Goal: Download file/media

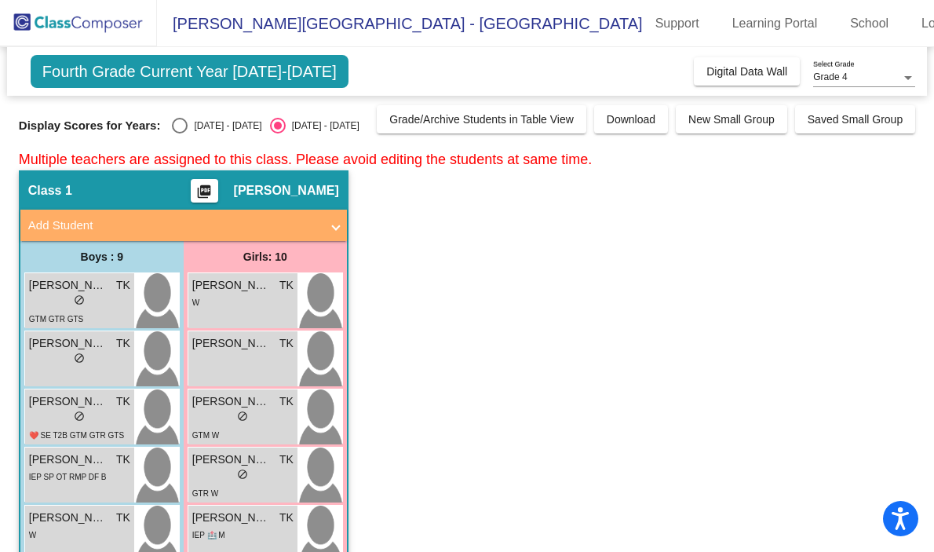
click at [179, 120] on div "Select an option" at bounding box center [180, 126] width 16 height 16
click at [179, 133] on input "[DATE] - [DATE]" at bounding box center [179, 133] width 1 height 1
radio input "true"
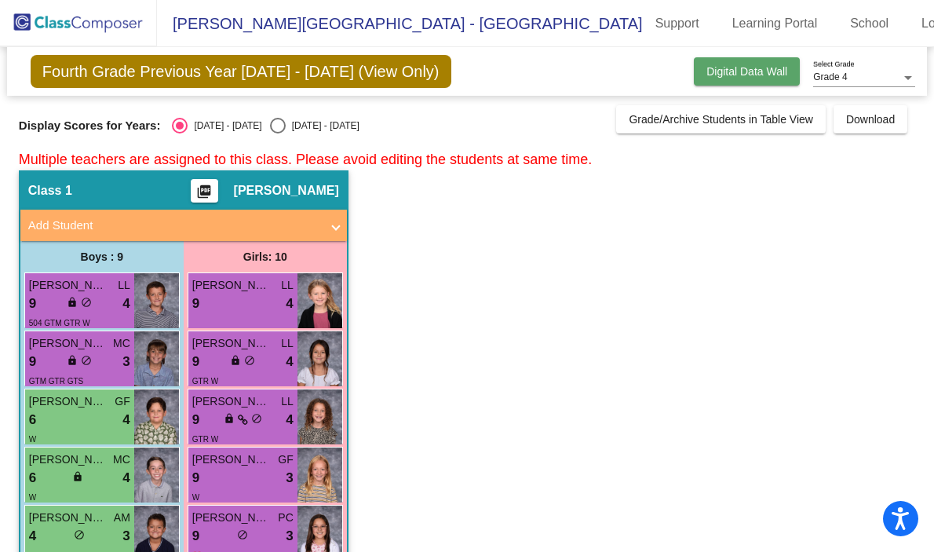
click at [739, 70] on span "Digital Data Wall" at bounding box center [746, 71] width 81 height 13
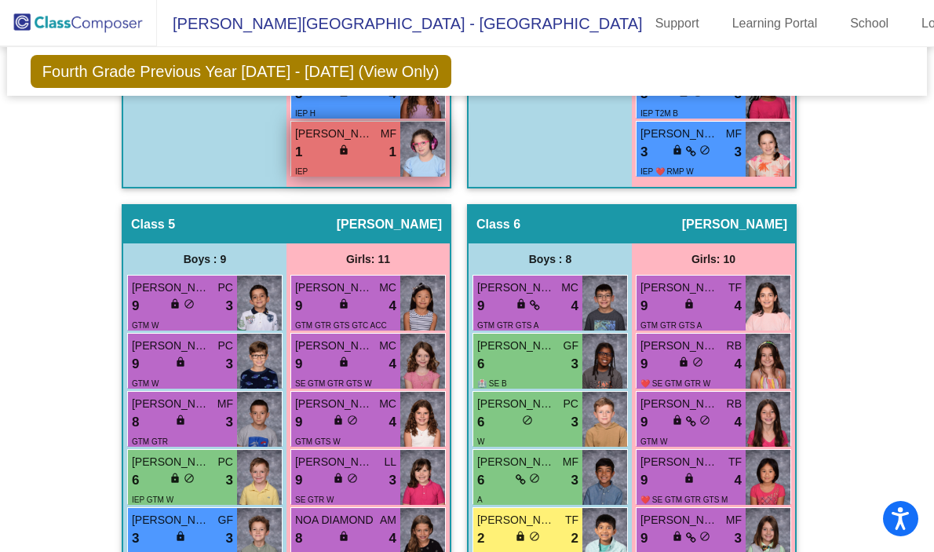
scroll to position [1896, 0]
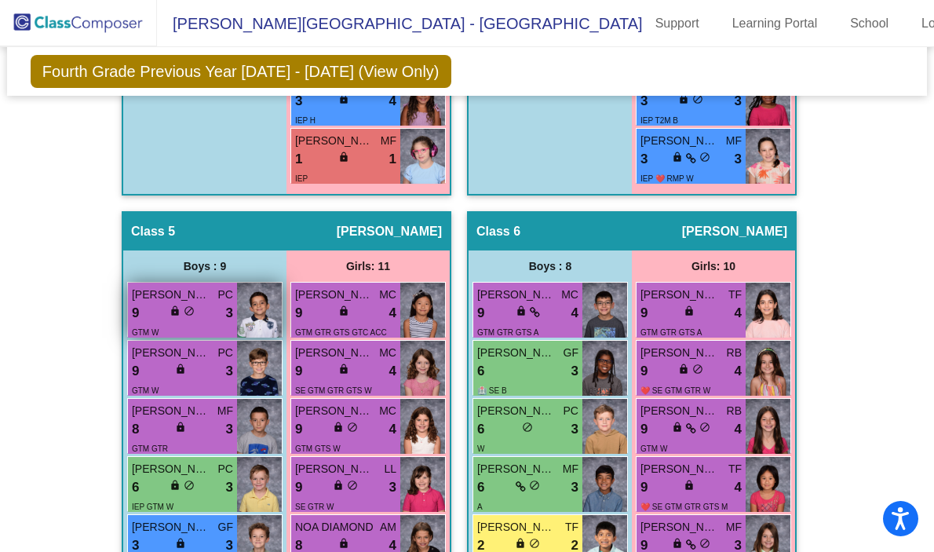
click at [190, 315] on span "do_not_disturb_alt" at bounding box center [189, 310] width 11 height 11
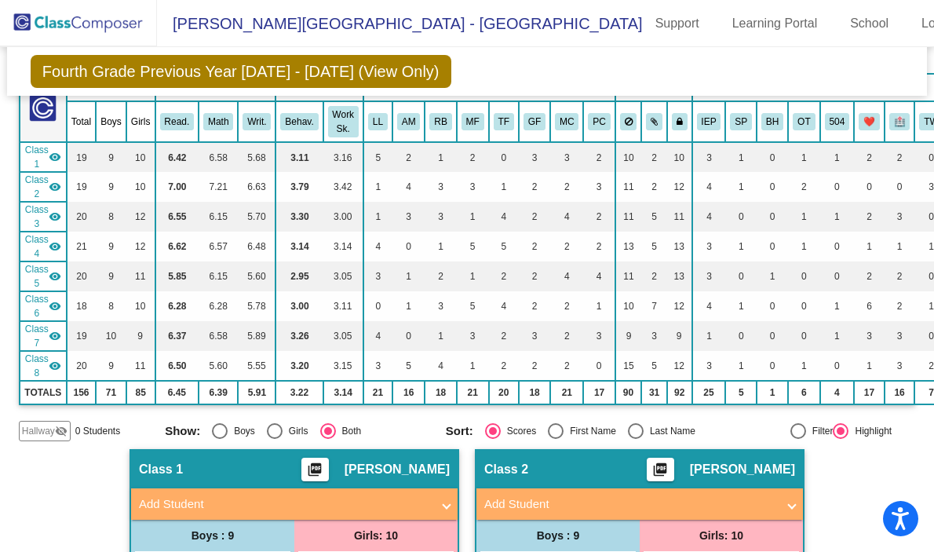
scroll to position [0, 0]
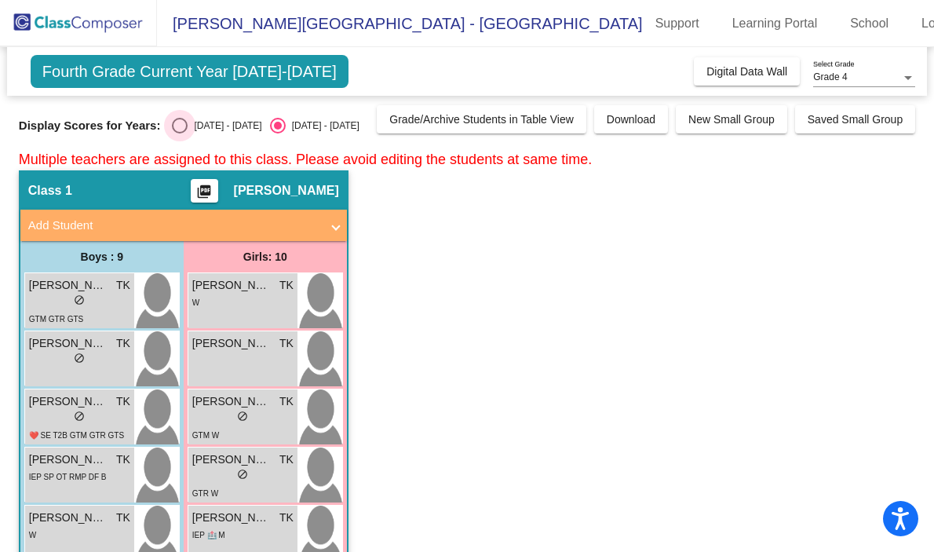
click at [173, 129] on div "Select an option" at bounding box center [180, 126] width 16 height 16
click at [179, 133] on input "[DATE] - [DATE]" at bounding box center [179, 133] width 1 height 1
radio input "true"
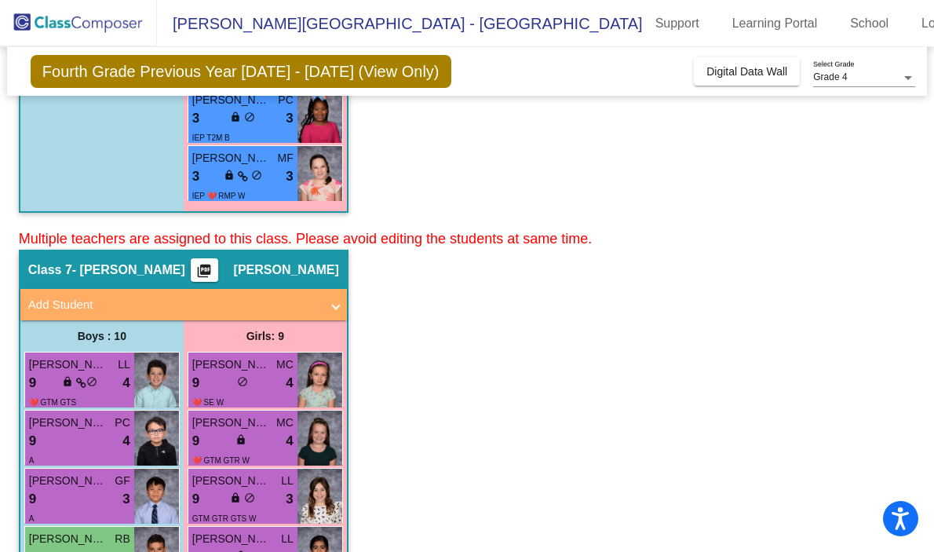
scroll to position [3069, 0]
click at [98, 370] on span "[PERSON_NAME]" at bounding box center [68, 364] width 78 height 16
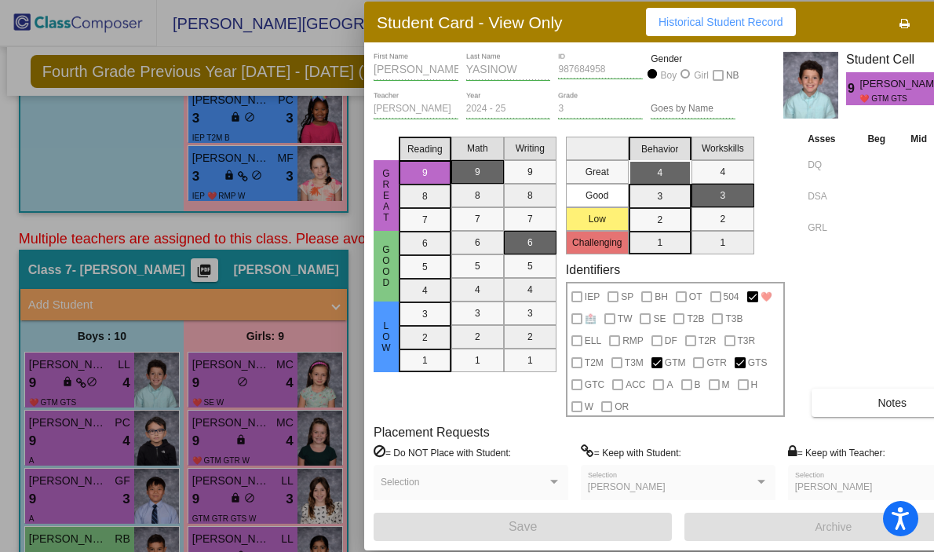
click at [312, 43] on div at bounding box center [467, 276] width 934 height 552
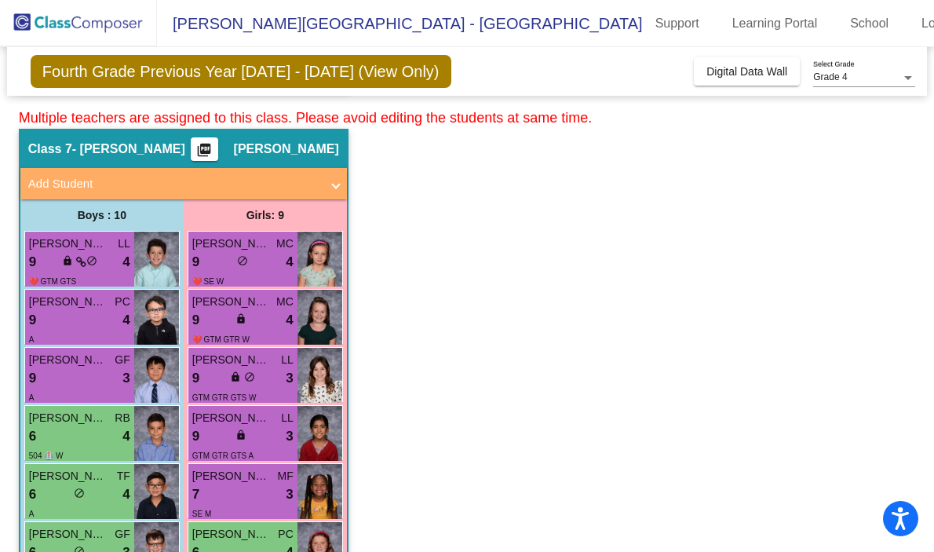
scroll to position [3189, 0]
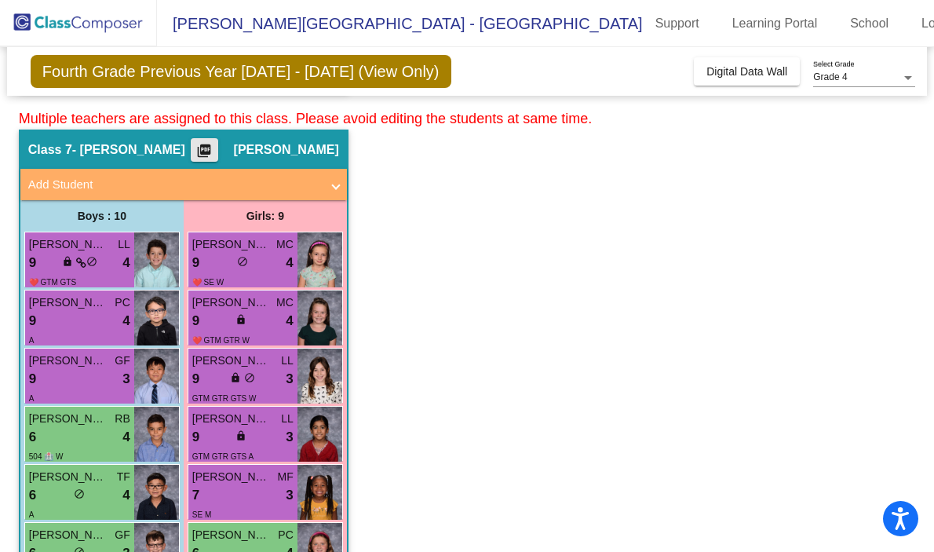
click at [213, 150] on mat-icon "picture_as_pdf" at bounding box center [204, 154] width 19 height 22
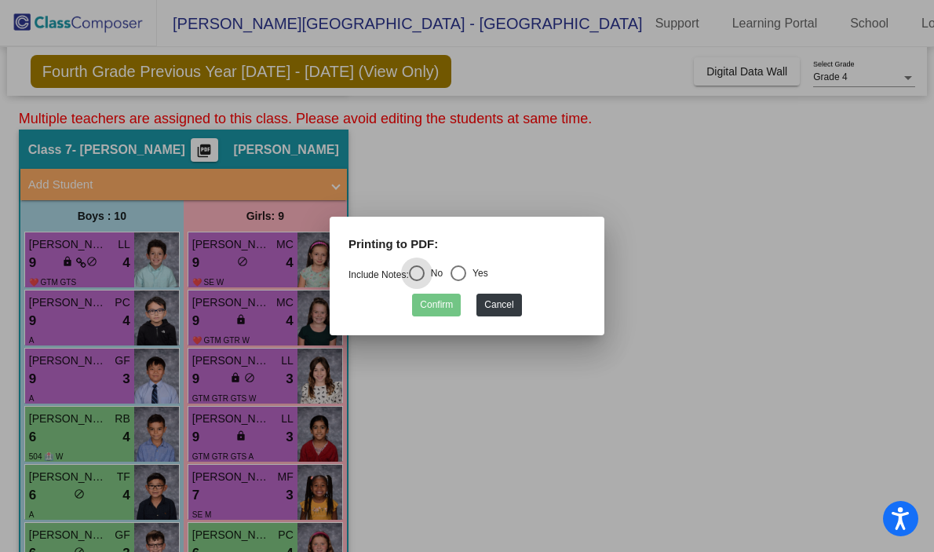
click at [458, 278] on div "Select an option" at bounding box center [458, 273] width 16 height 16
click at [458, 281] on input "Yes" at bounding box center [458, 281] width 1 height 1
radio input "true"
click at [443, 304] on button "Confirm" at bounding box center [436, 304] width 49 height 23
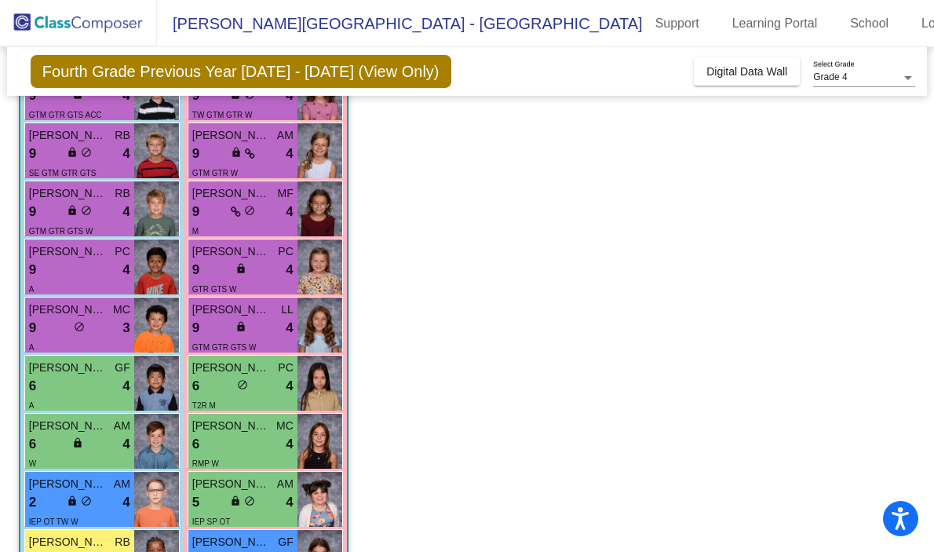
scroll to position [0, 0]
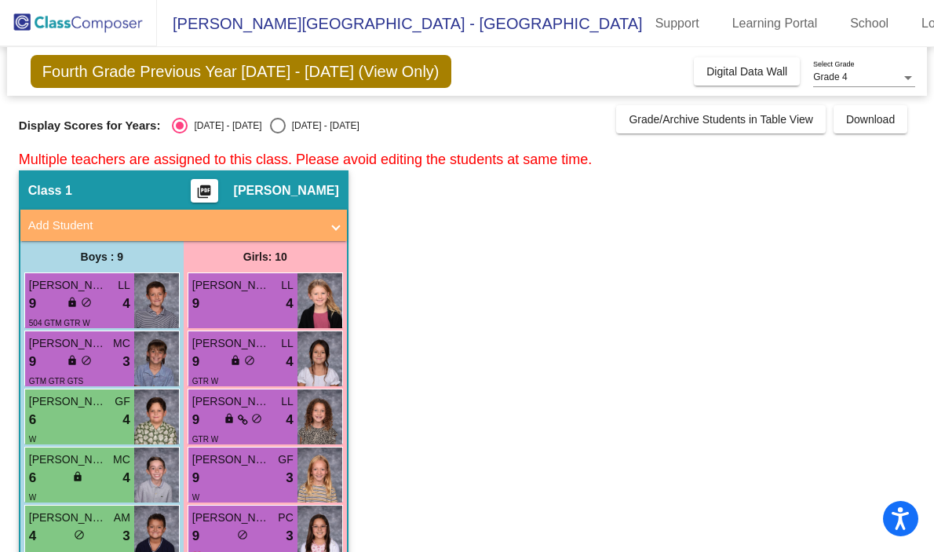
click at [270, 118] on div "Select an option" at bounding box center [278, 126] width 16 height 16
click at [277, 133] on input "[DATE] - [DATE]" at bounding box center [277, 133] width 1 height 1
radio input "true"
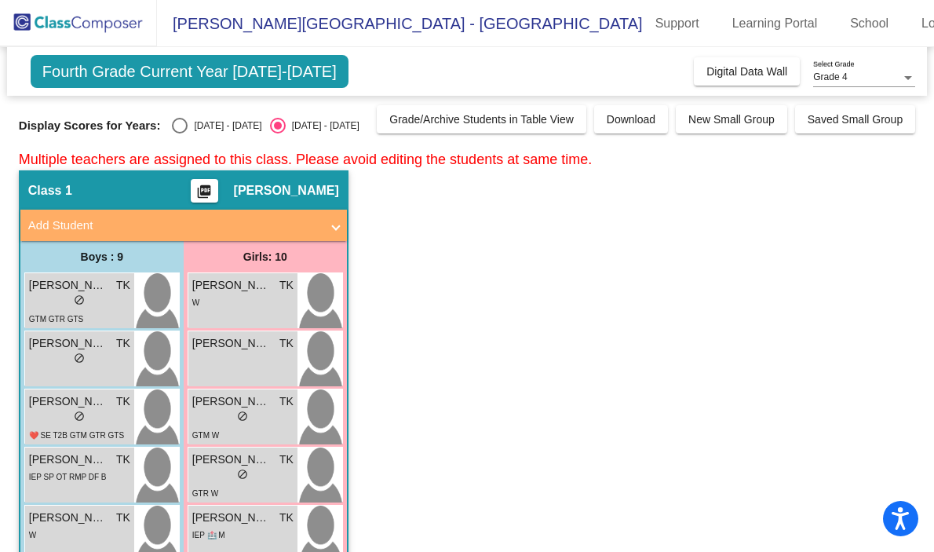
click at [175, 128] on div "Select an option" at bounding box center [180, 126] width 16 height 16
click at [179, 133] on input "[DATE] - [DATE]" at bounding box center [179, 133] width 1 height 1
radio input "true"
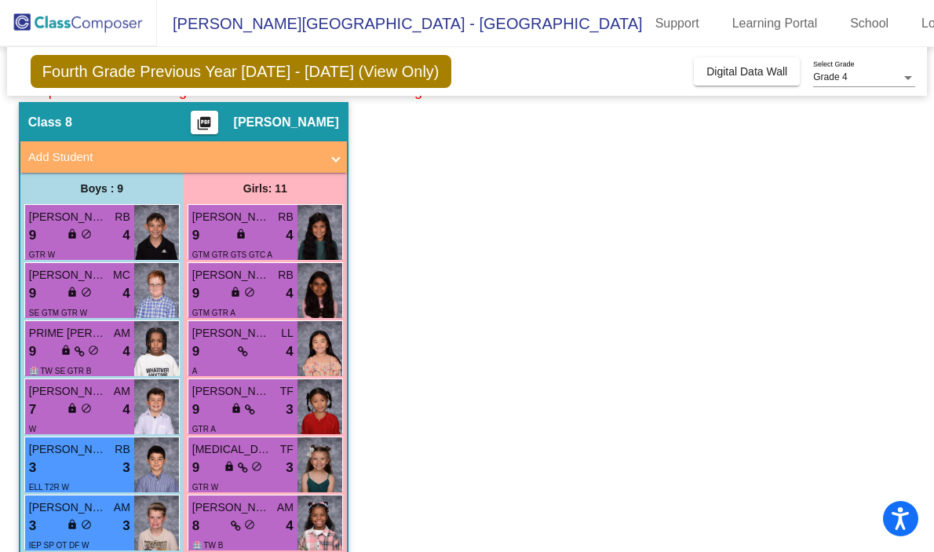
scroll to position [3951, 0]
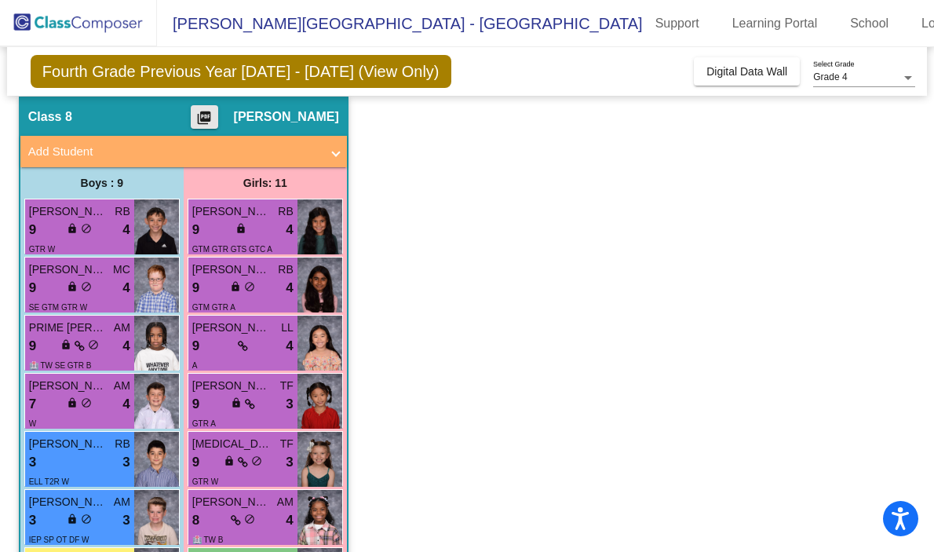
click at [213, 118] on mat-icon "picture_as_pdf" at bounding box center [204, 121] width 19 height 22
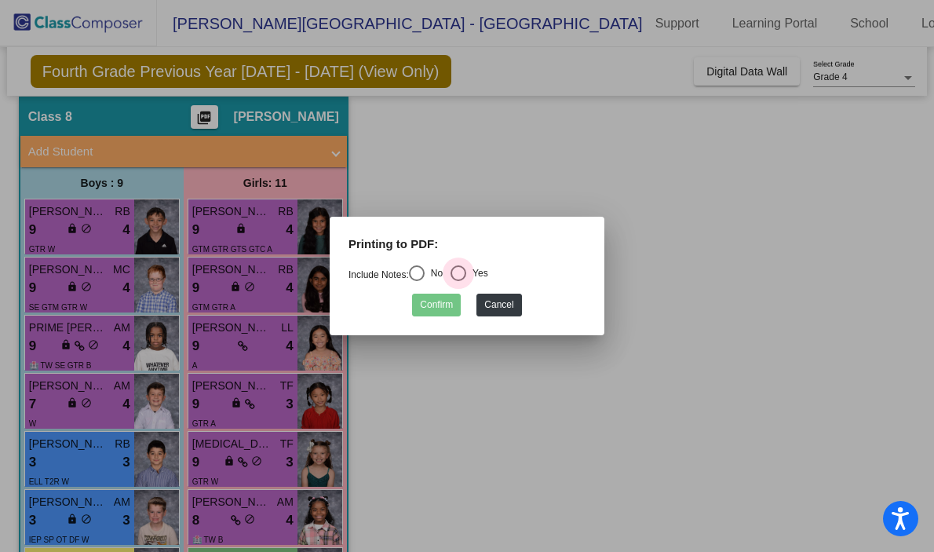
click at [463, 273] on div "Select an option" at bounding box center [458, 273] width 16 height 16
click at [458, 281] on input "Yes" at bounding box center [458, 281] width 1 height 1
radio input "true"
click at [423, 308] on button "Confirm" at bounding box center [436, 304] width 49 height 23
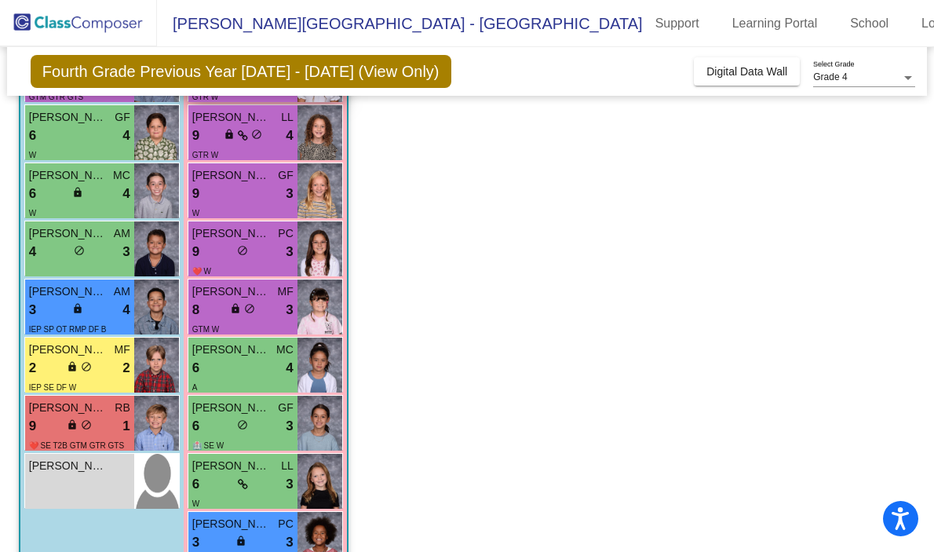
scroll to position [0, 0]
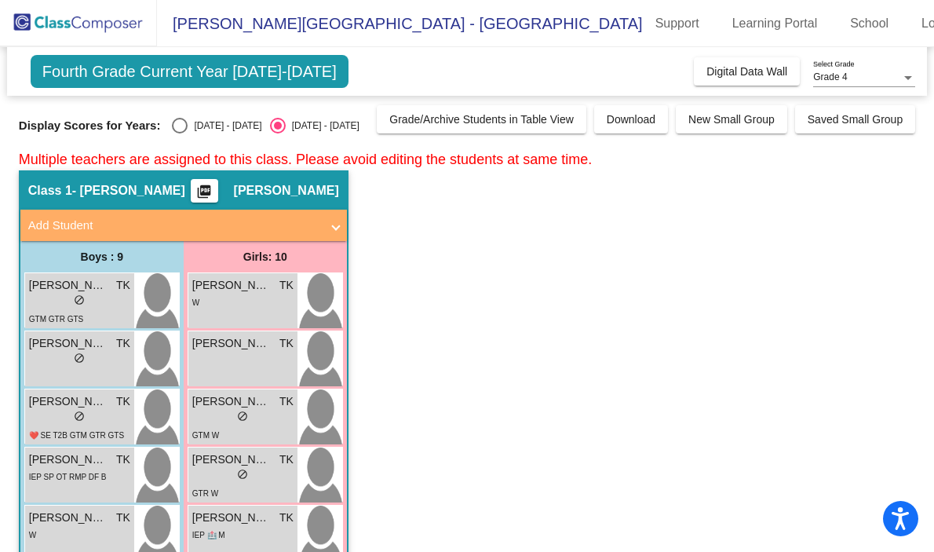
click at [175, 127] on div "Select an option" at bounding box center [180, 126] width 16 height 16
click at [179, 133] on input "[DATE] - [DATE]" at bounding box center [179, 133] width 1 height 1
radio input "true"
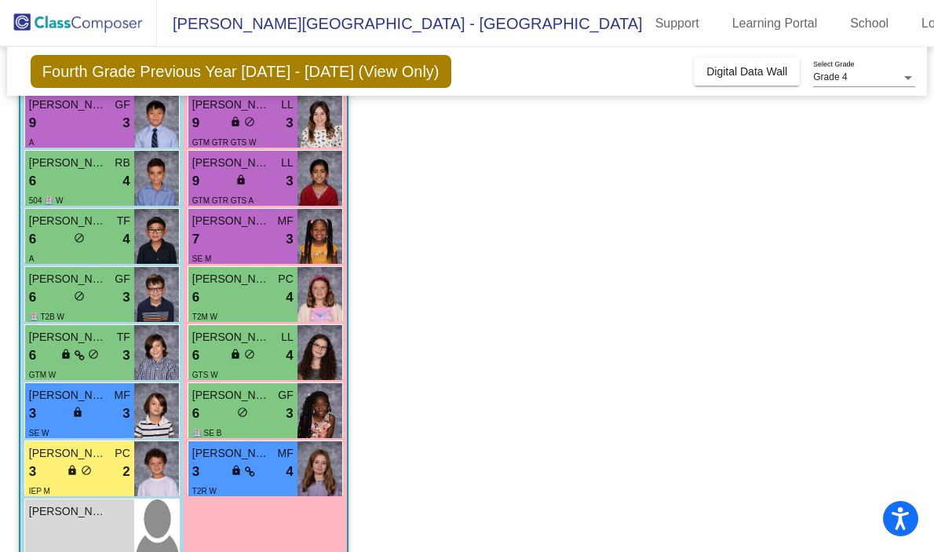
scroll to position [3439, 0]
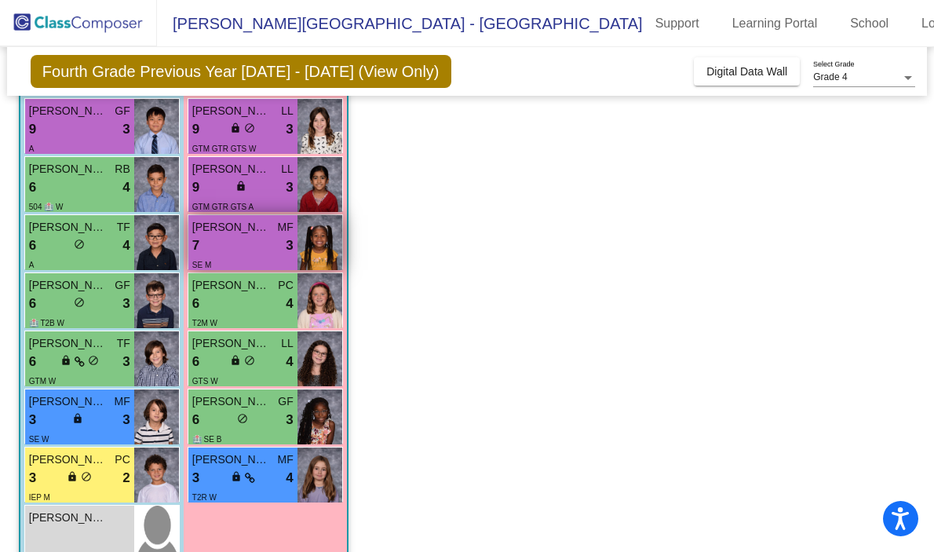
click at [225, 221] on span "[PERSON_NAME]" at bounding box center [231, 227] width 78 height 16
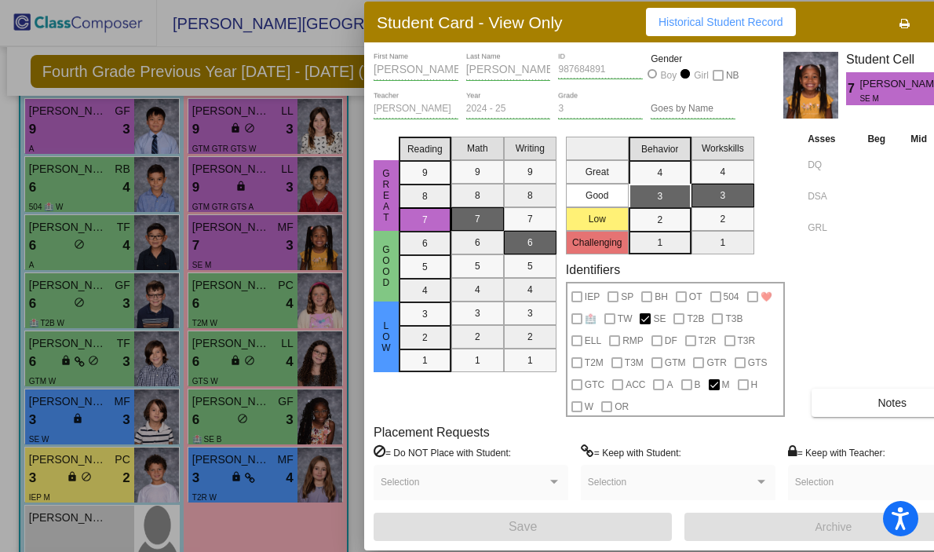
scroll to position [0, 0]
click at [323, 47] on div at bounding box center [467, 276] width 934 height 552
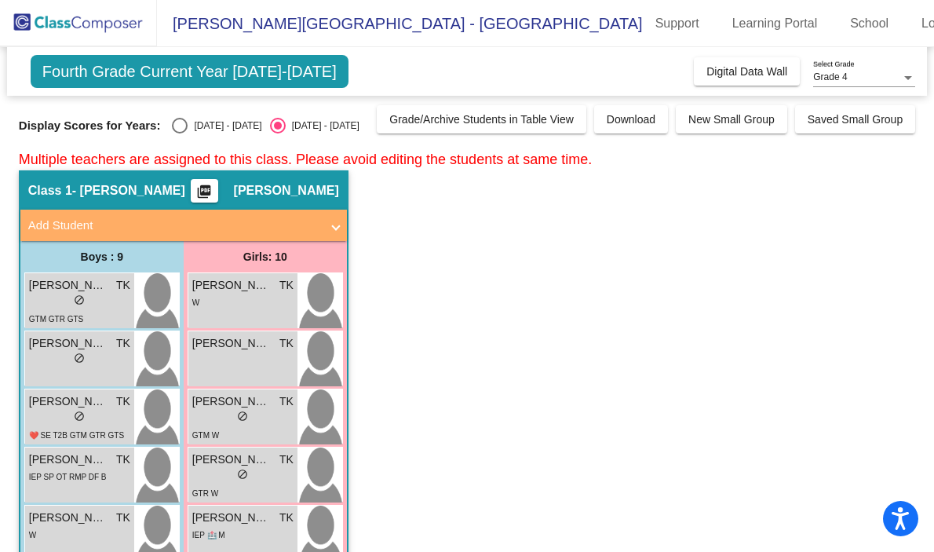
click at [176, 121] on div "Select an option" at bounding box center [180, 126] width 16 height 16
click at [179, 133] on input "[DATE] - [DATE]" at bounding box center [179, 133] width 1 height 1
radio input "true"
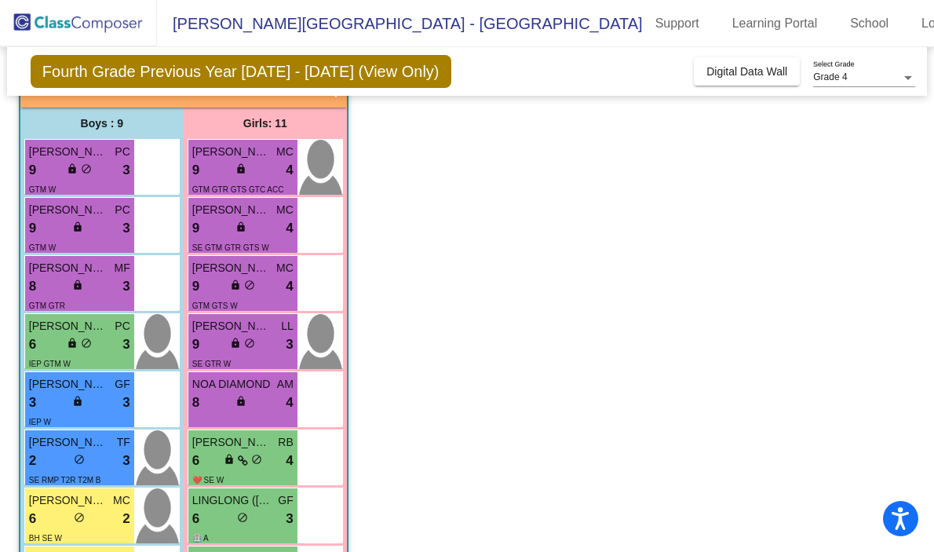
scroll to position [3287, 0]
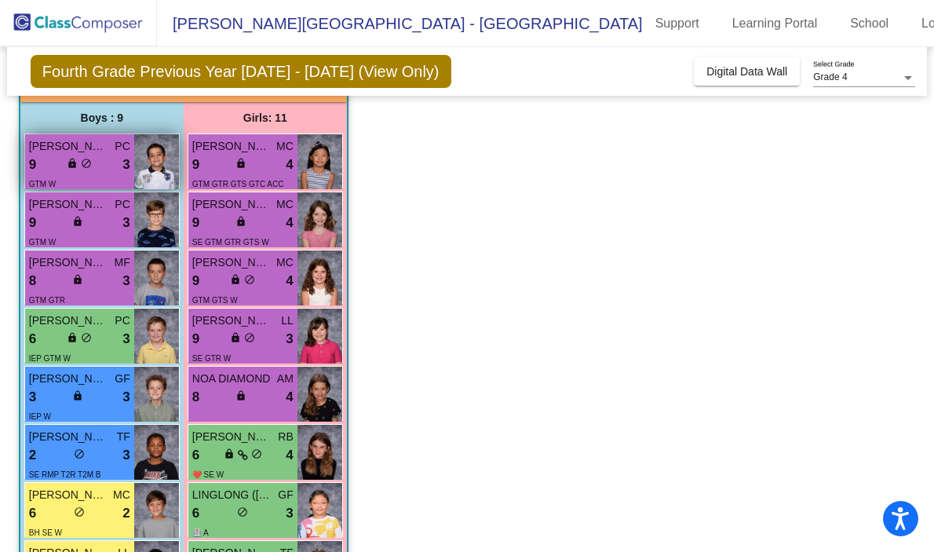
click at [97, 154] on span "[PERSON_NAME]" at bounding box center [68, 146] width 78 height 16
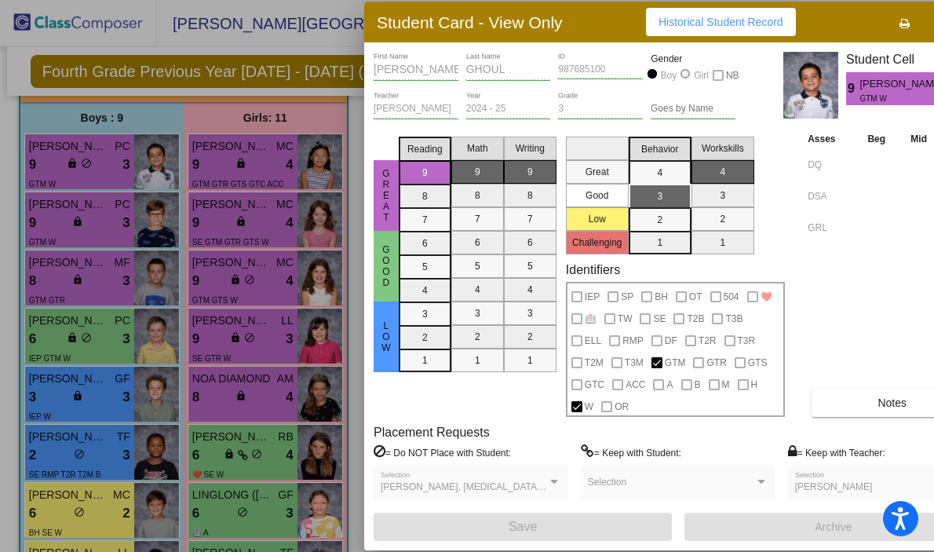
click at [353, 145] on div at bounding box center [467, 276] width 934 height 552
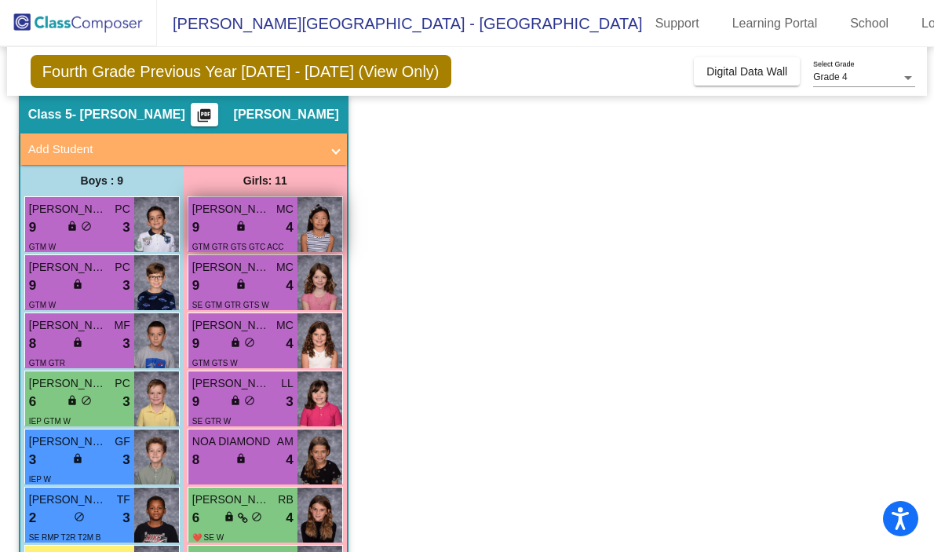
scroll to position [3223, 0]
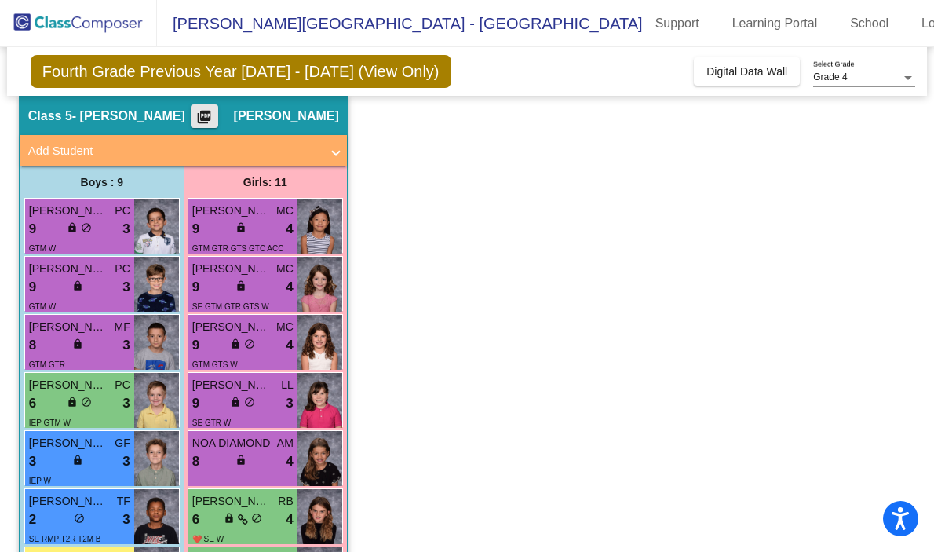
click at [213, 111] on mat-icon "picture_as_pdf" at bounding box center [204, 120] width 19 height 22
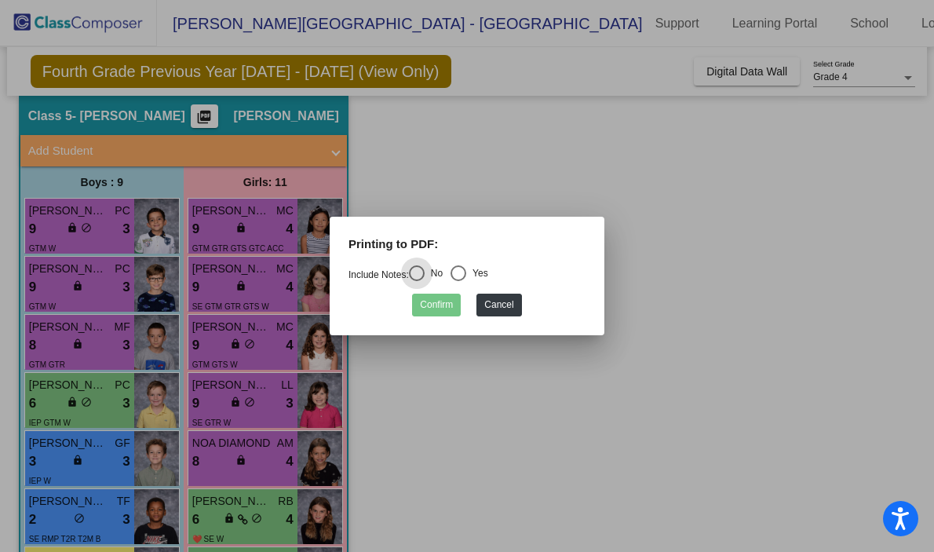
click at [466, 274] on div "Select an option" at bounding box center [458, 273] width 16 height 16
click at [458, 281] on input "Yes" at bounding box center [458, 281] width 1 height 1
radio input "true"
click at [435, 312] on button "Confirm" at bounding box center [436, 304] width 49 height 23
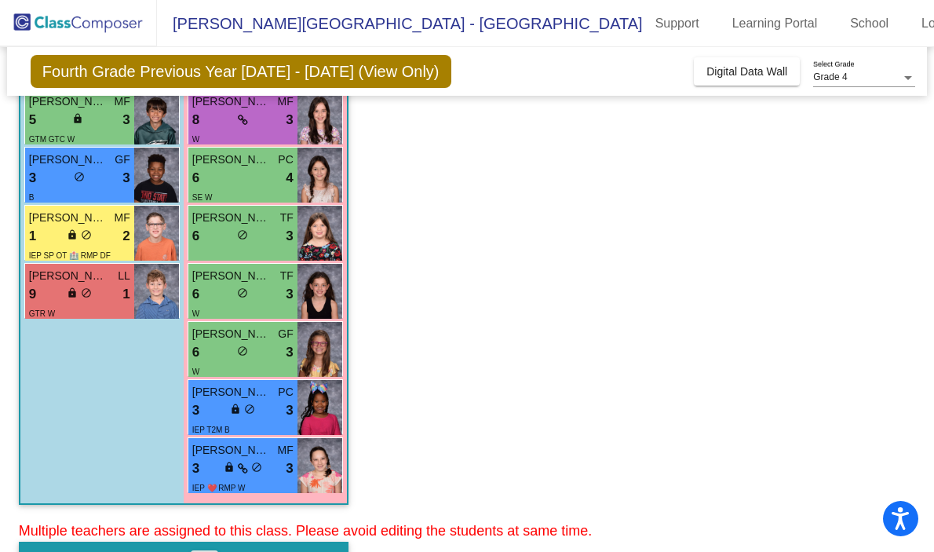
scroll to position [2760, 0]
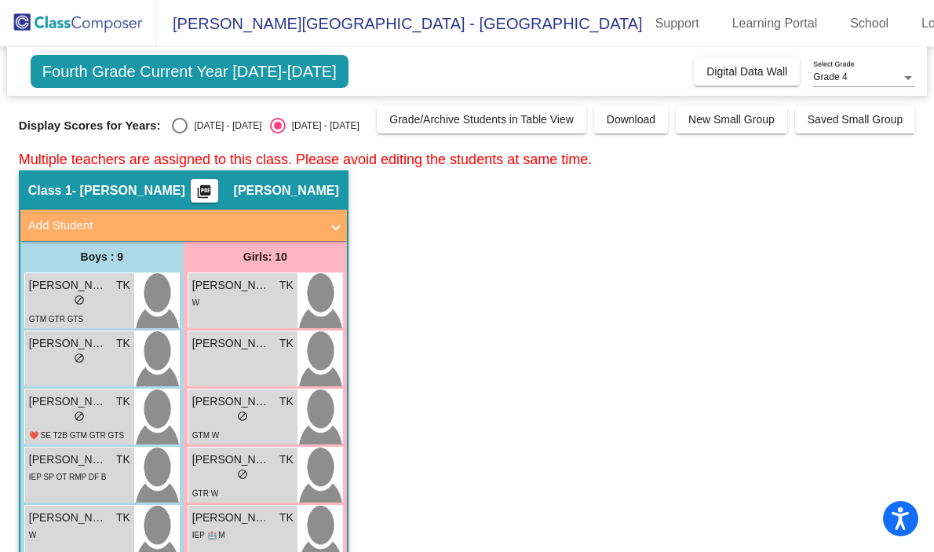
click at [177, 129] on div "Select an option" at bounding box center [180, 126] width 16 height 16
click at [179, 133] on input "[DATE] - [DATE]" at bounding box center [179, 133] width 1 height 1
radio input "true"
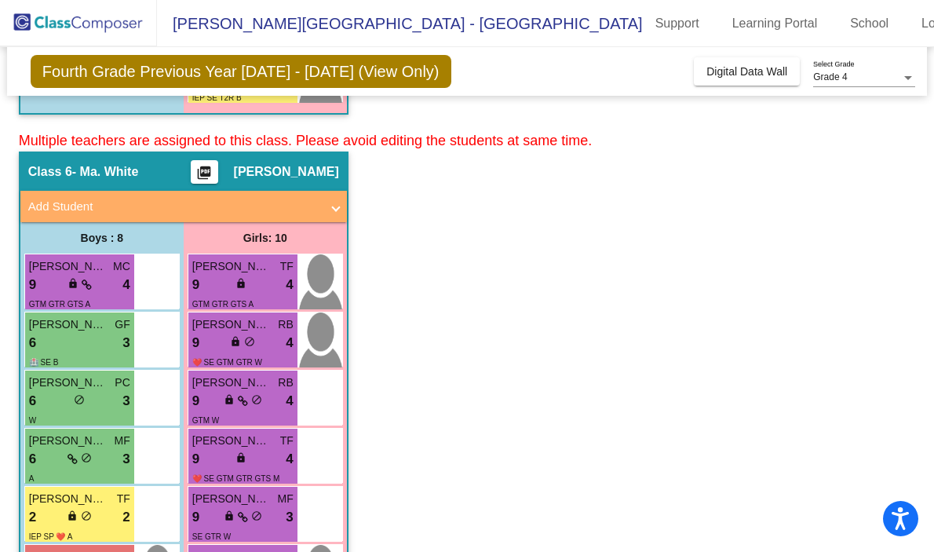
scroll to position [3955, 0]
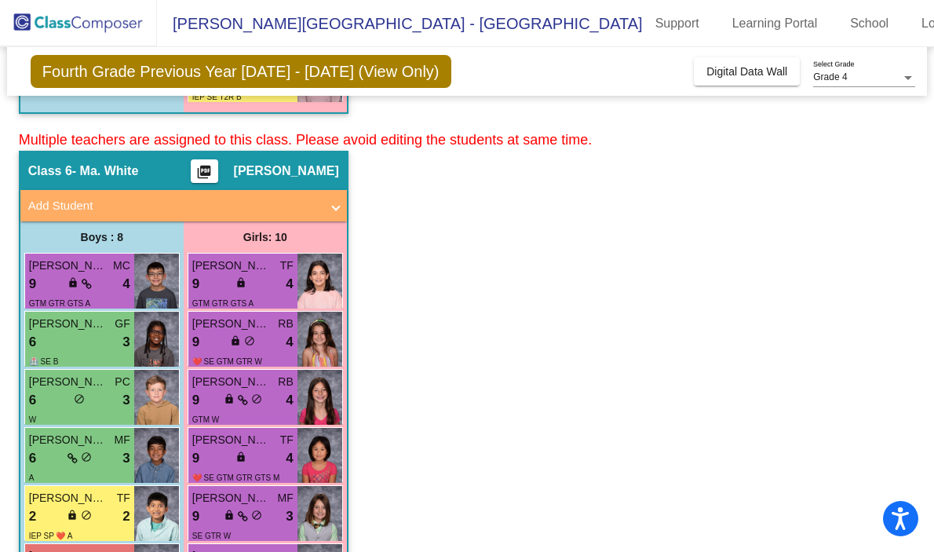
click at [213, 169] on mat-icon "picture_as_pdf" at bounding box center [204, 175] width 19 height 22
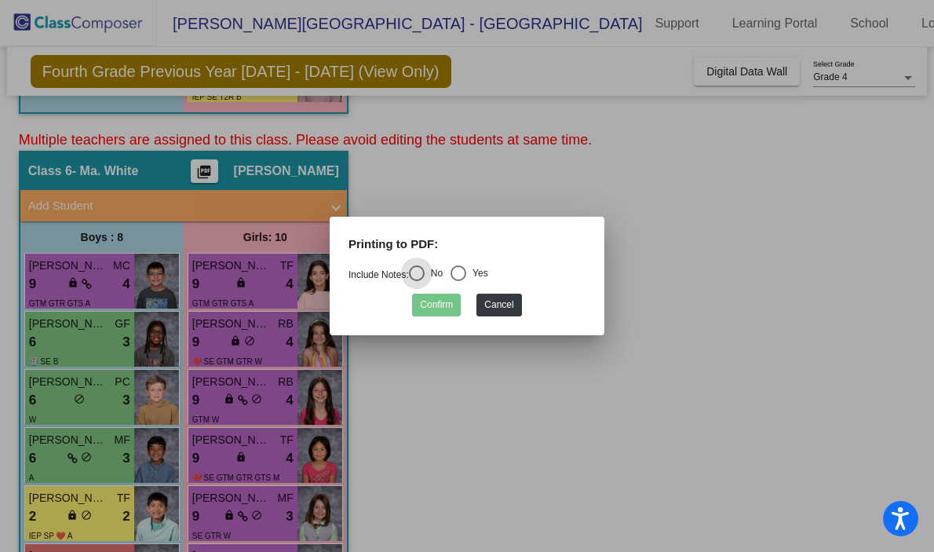
click at [466, 272] on div "Select an option" at bounding box center [458, 273] width 16 height 16
click at [458, 281] on input "Yes" at bounding box center [458, 281] width 1 height 1
radio input "true"
click at [441, 304] on button "Confirm" at bounding box center [436, 304] width 49 height 23
